Goal: Information Seeking & Learning: Find specific fact

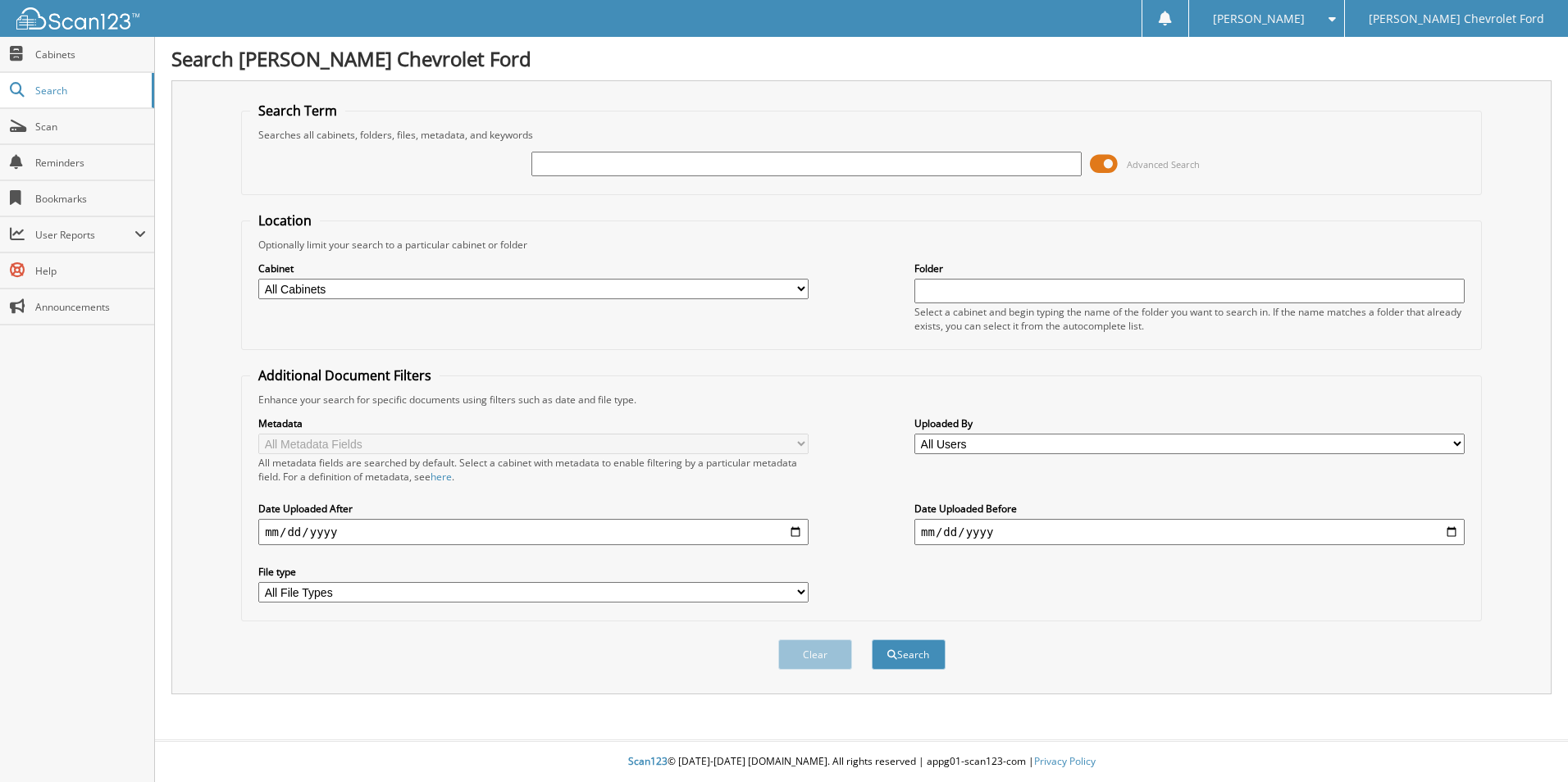
click at [632, 288] on select "All Cabinets AP AUTOMATE DEALER TRADES AND ... AUTOMATE DEALS AUTOMATE RO INVEN…" at bounding box center [534, 289] width 551 height 21
click at [659, 222] on fieldset "Location Optionally limit your search to a particular cabinet or folder Cabinet…" at bounding box center [861, 280] width 1241 height 139
click at [715, 173] on input "text" at bounding box center [807, 164] width 551 height 25
type input "I-70"
click at [920, 663] on button "Search" at bounding box center [909, 654] width 74 height 30
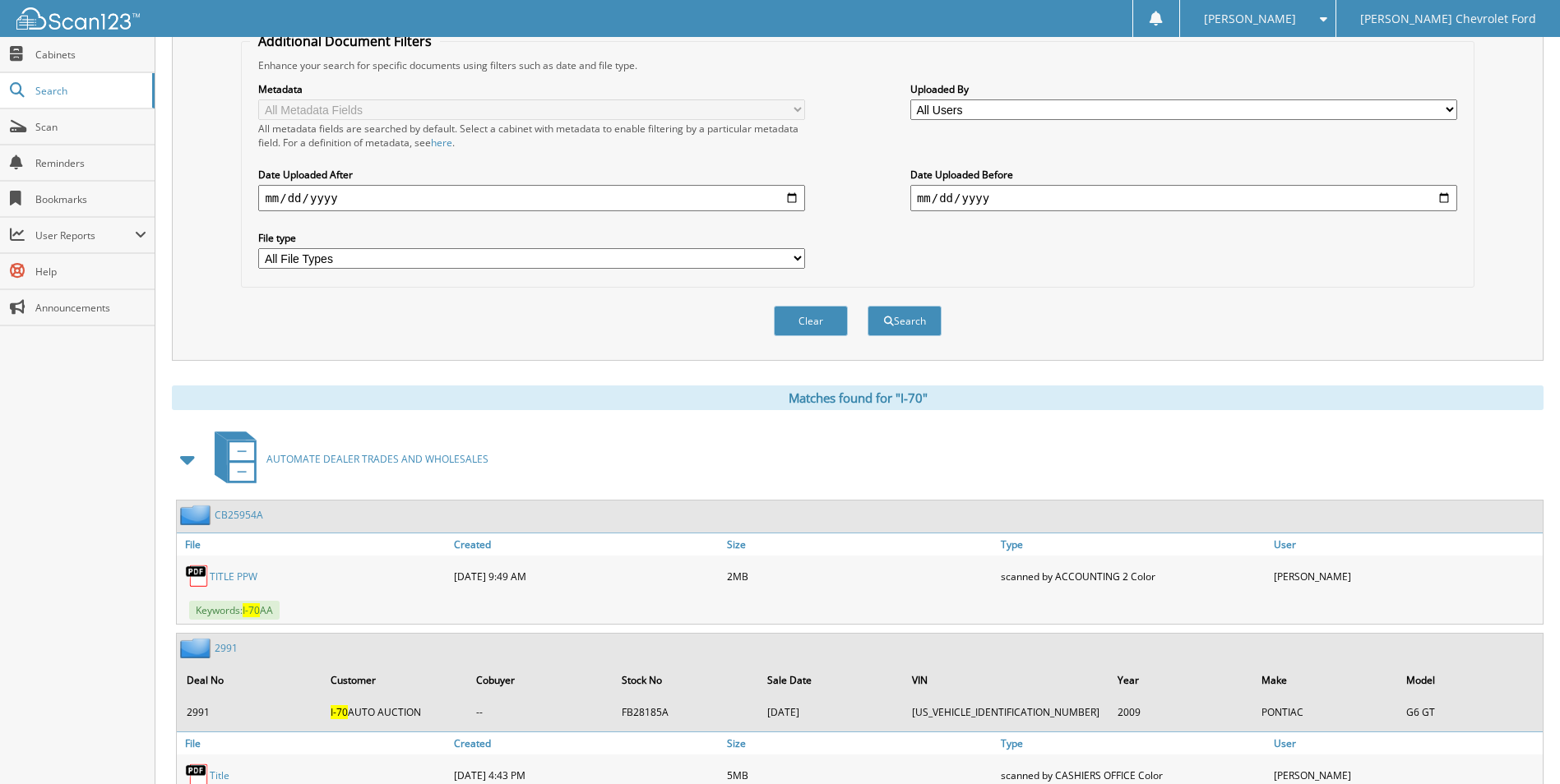
scroll to position [165, 0]
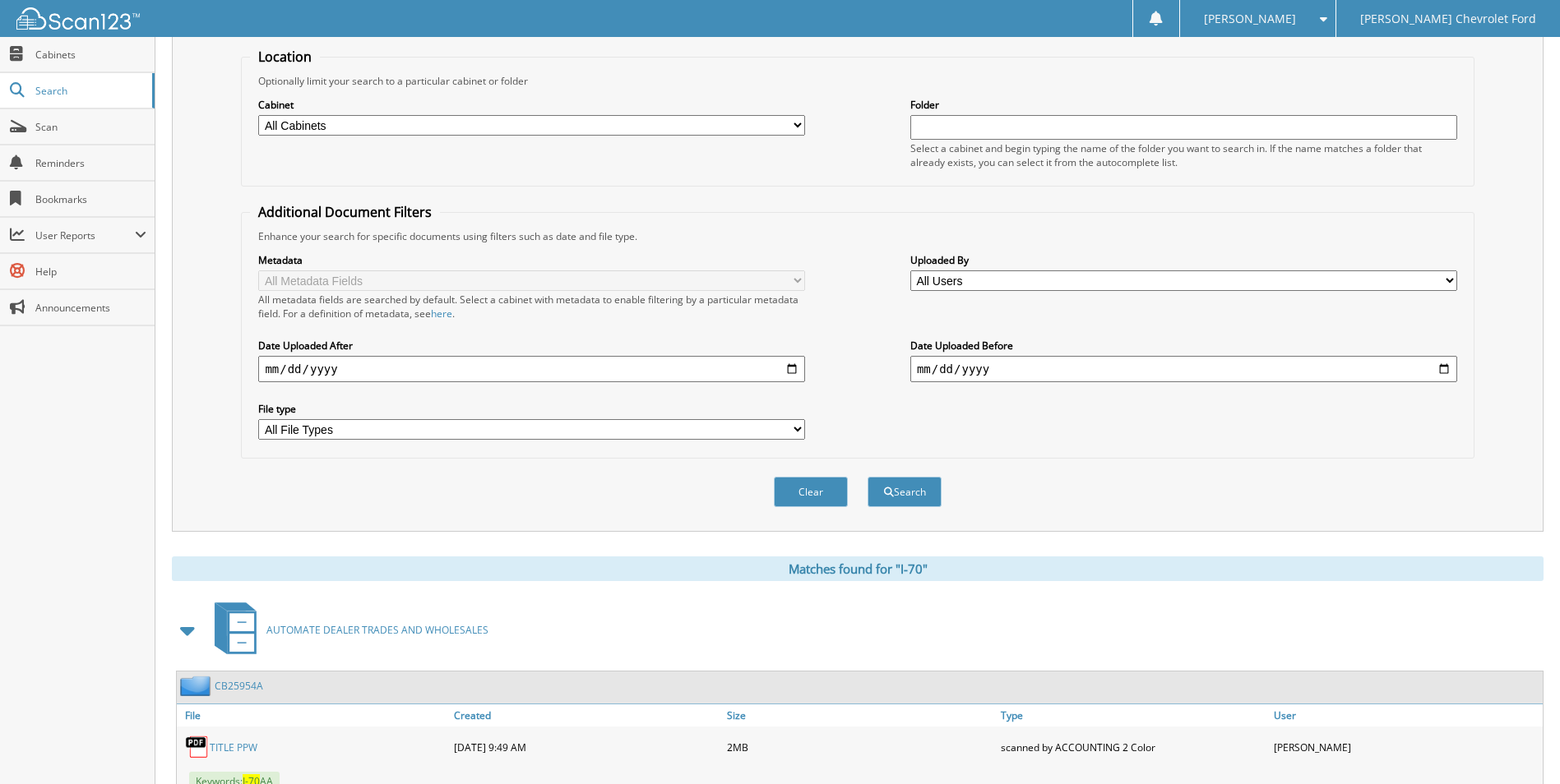
click at [1021, 370] on input "date" at bounding box center [1183, 369] width 547 height 27
click at [1445, 374] on input "date" at bounding box center [1183, 369] width 547 height 27
click at [531, 377] on input "date" at bounding box center [531, 369] width 547 height 27
click at [1440, 375] on input "[DATE]" at bounding box center [1183, 369] width 547 height 27
type input "[DATE]"
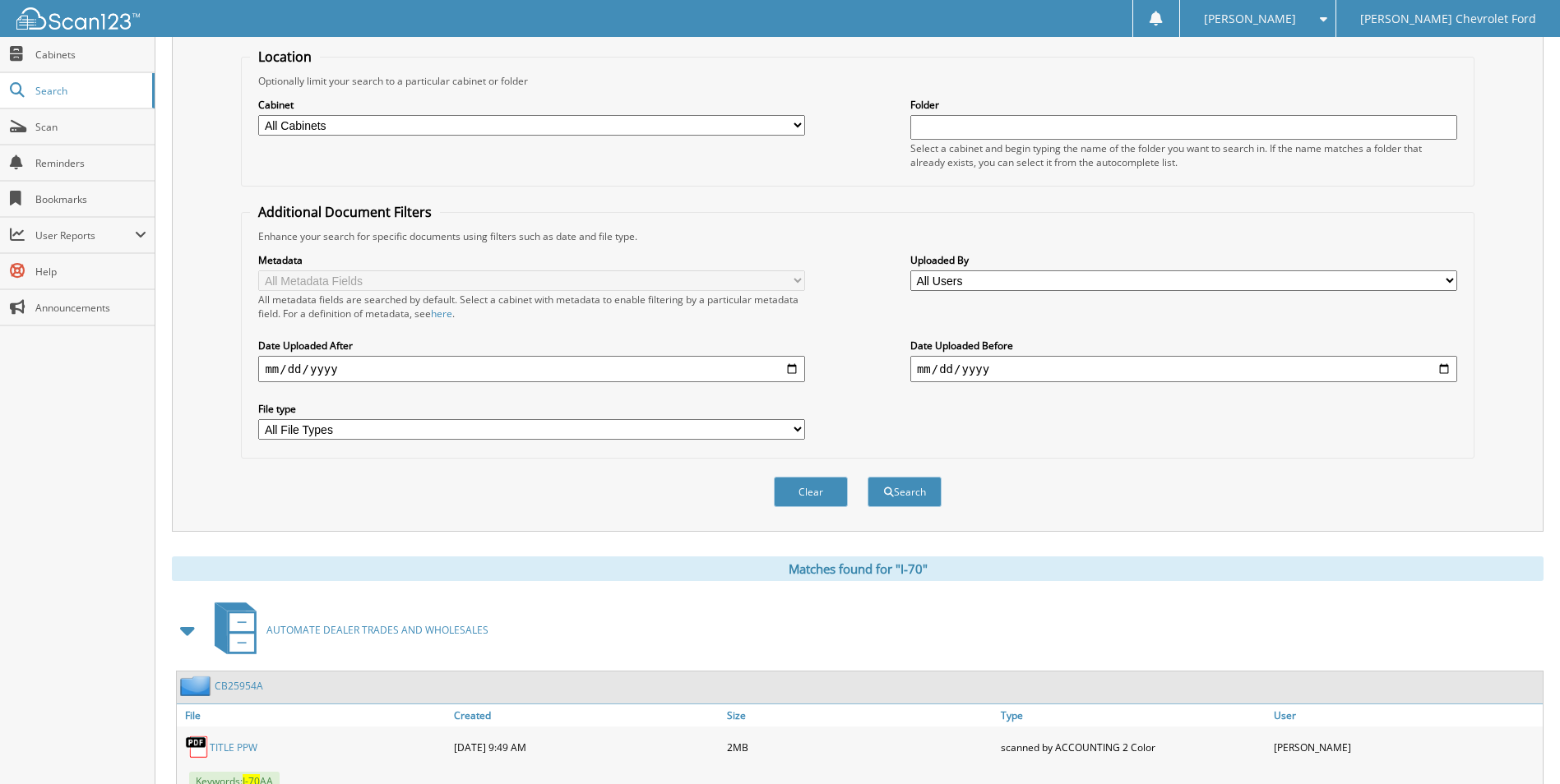
click at [794, 367] on input "date" at bounding box center [531, 369] width 547 height 27
type input "[DATE]"
click at [901, 496] on button "Search" at bounding box center [905, 492] width 74 height 30
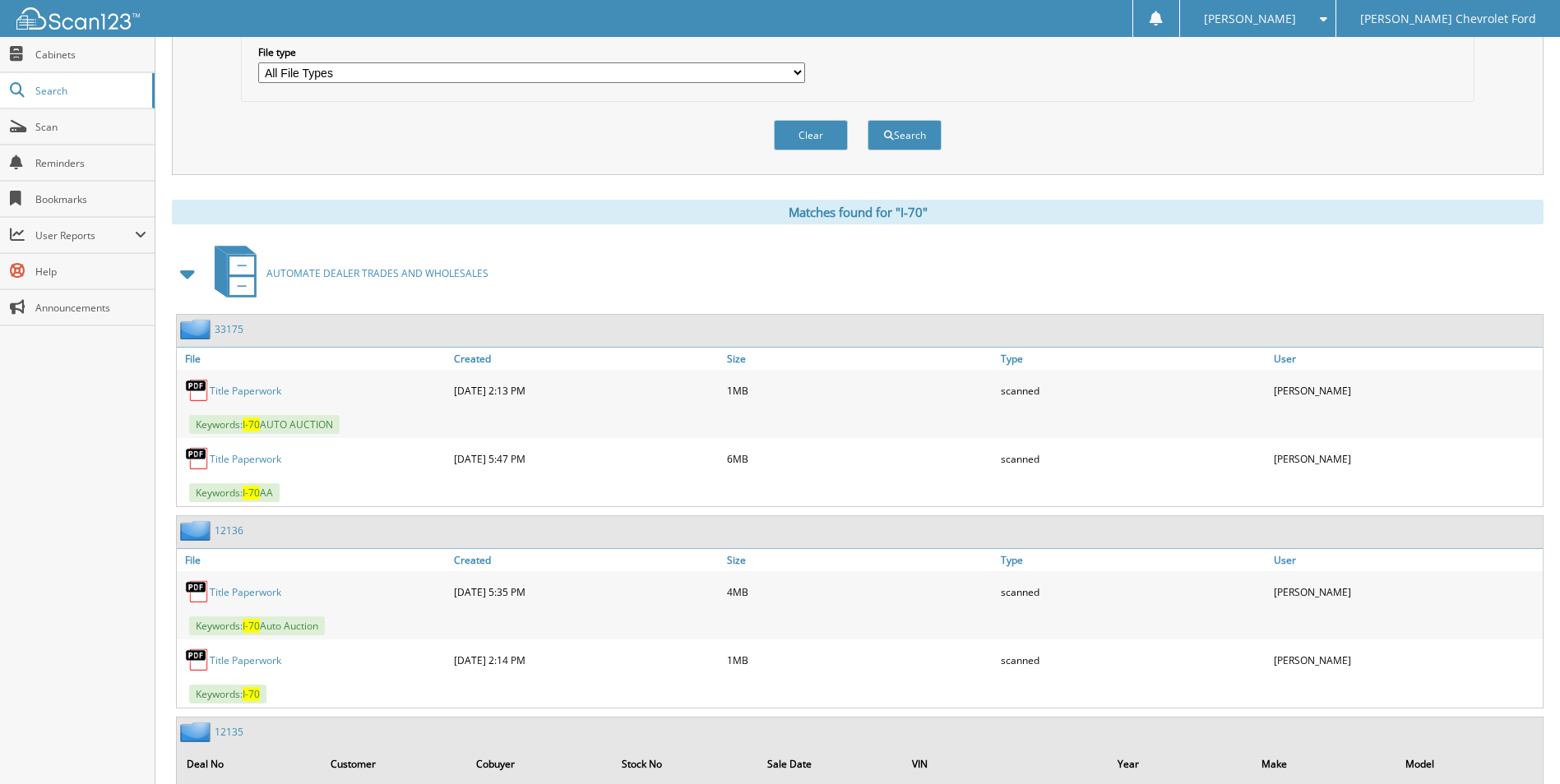
scroll to position [493, 0]
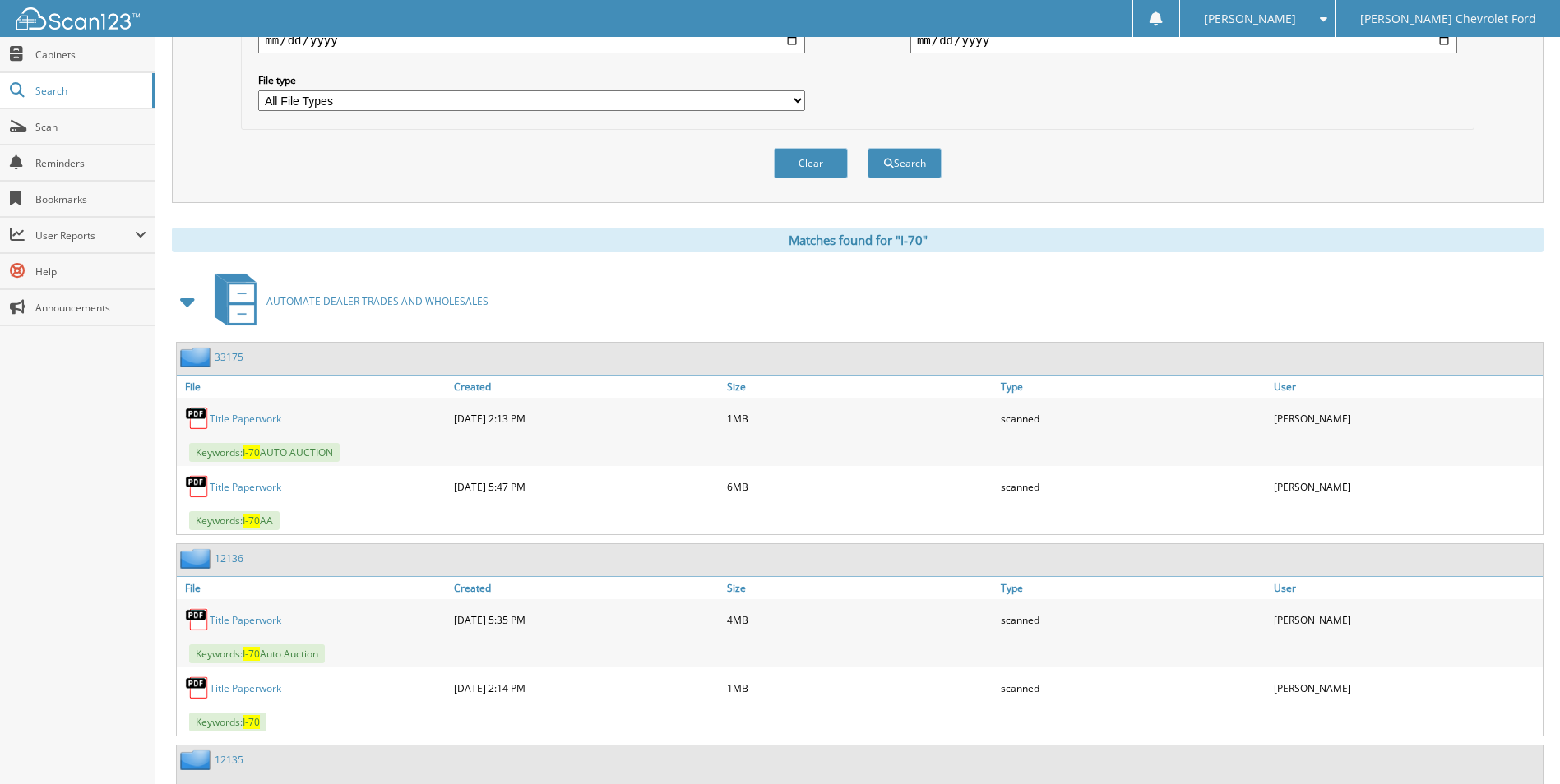
click at [246, 419] on link "Title Paperwork" at bounding box center [245, 419] width 72 height 14
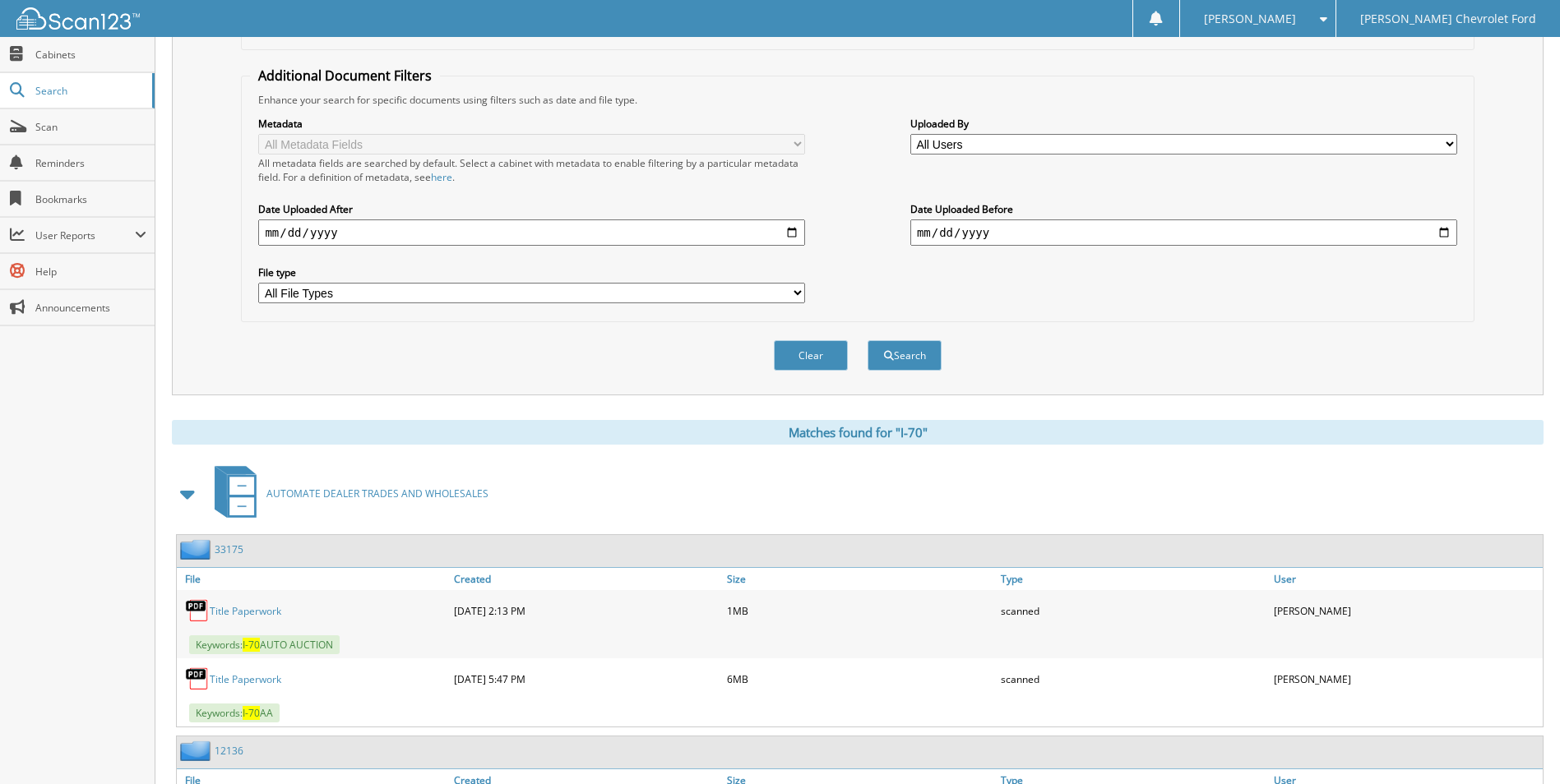
scroll to position [0, 0]
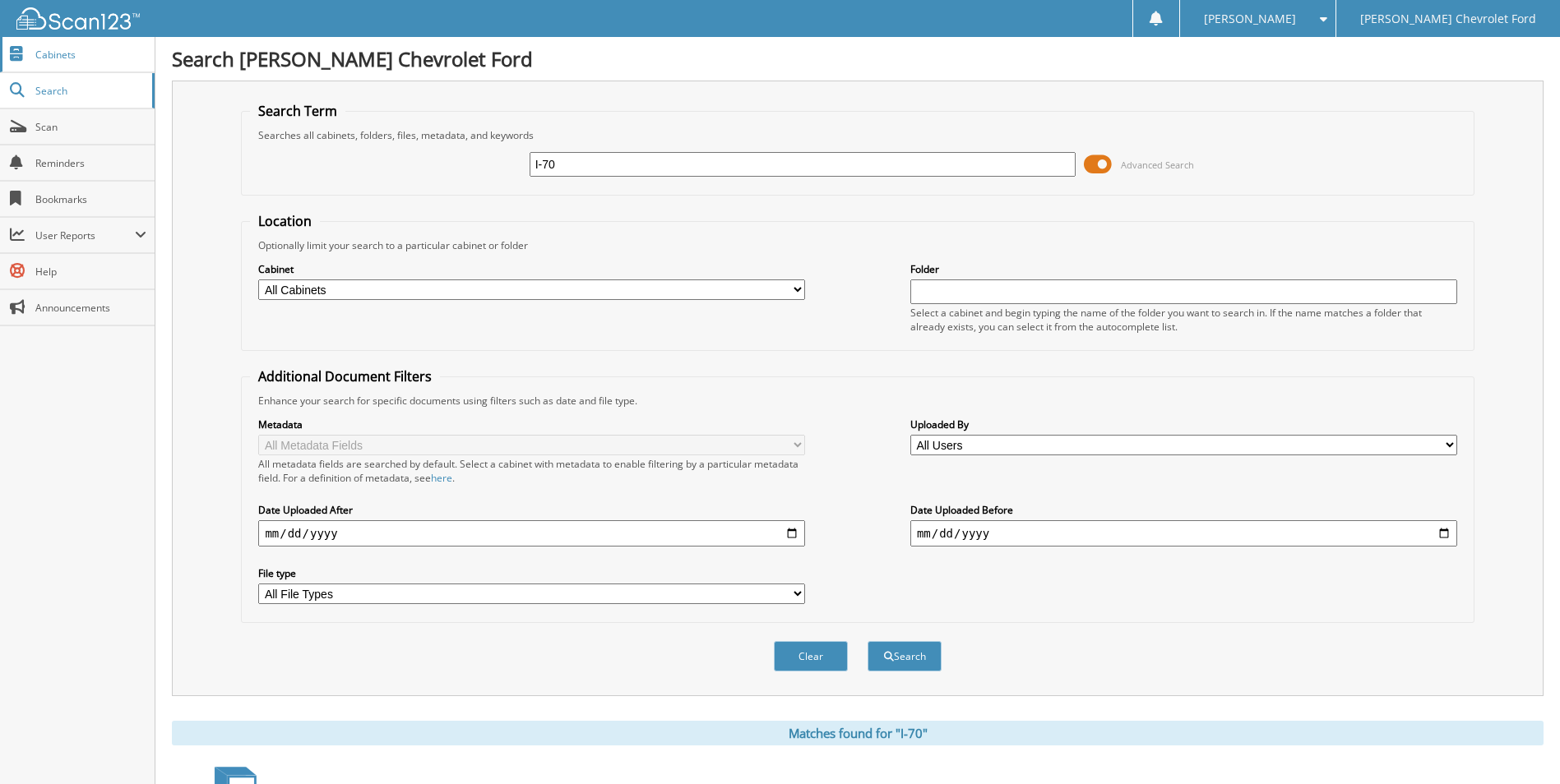
click at [72, 57] on span "Cabinets" at bounding box center [90, 54] width 111 height 14
